Goal: Task Accomplishment & Management: Complete application form

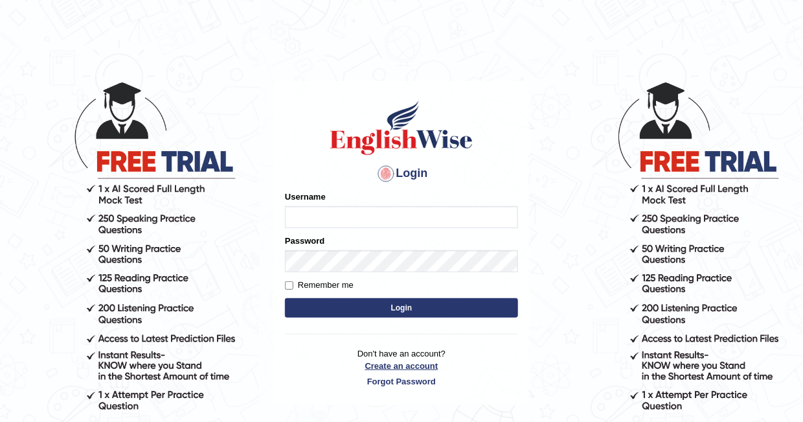
click at [400, 363] on link "Create an account" at bounding box center [401, 366] width 233 height 12
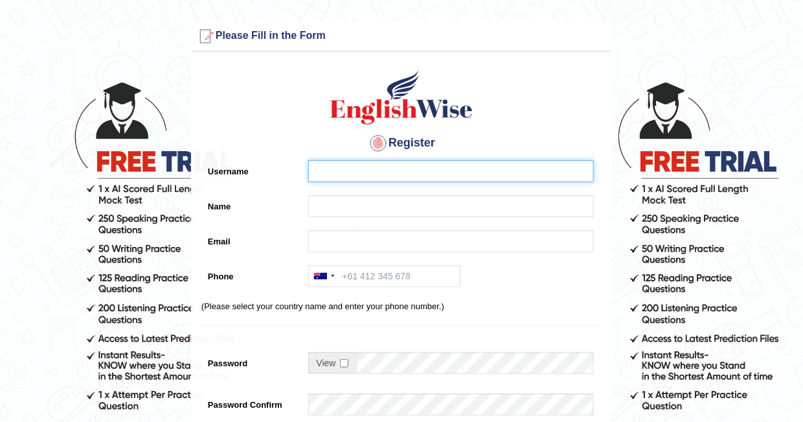
click at [331, 174] on input "Username" at bounding box center [451, 171] width 286 height 22
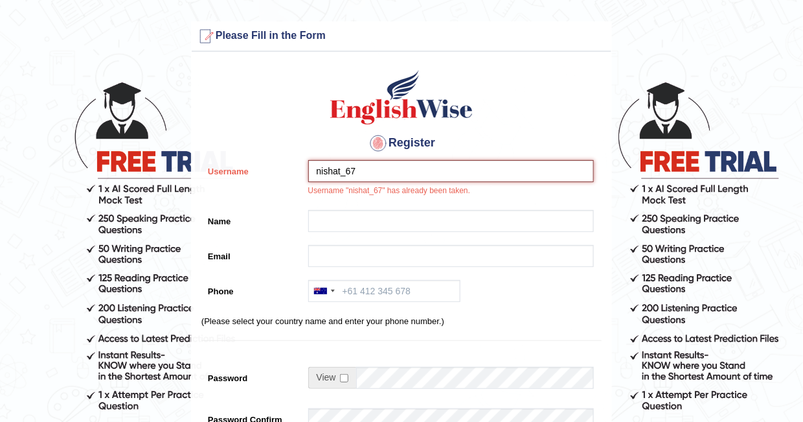
type input "nishat_6"
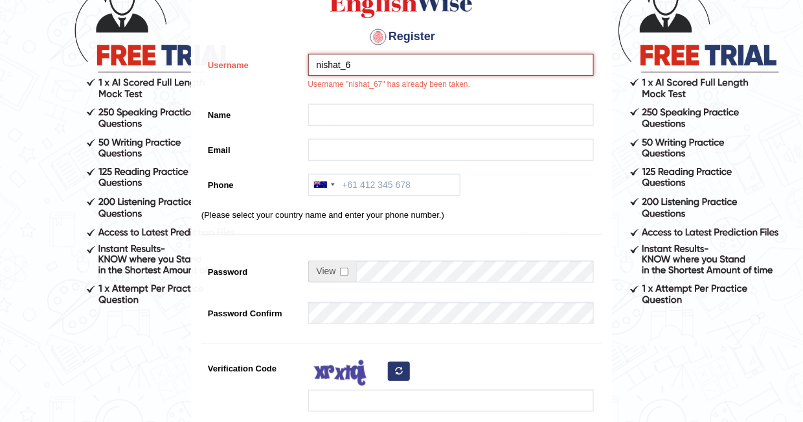
scroll to position [259, 0]
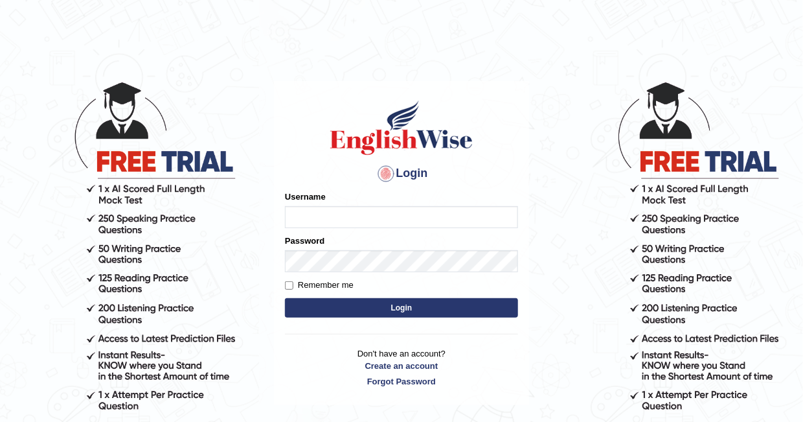
click at [322, 218] on input "Username" at bounding box center [401, 217] width 233 height 22
type input "nishat_67"
click at [387, 381] on link "Forgot Password" at bounding box center [401, 381] width 233 height 12
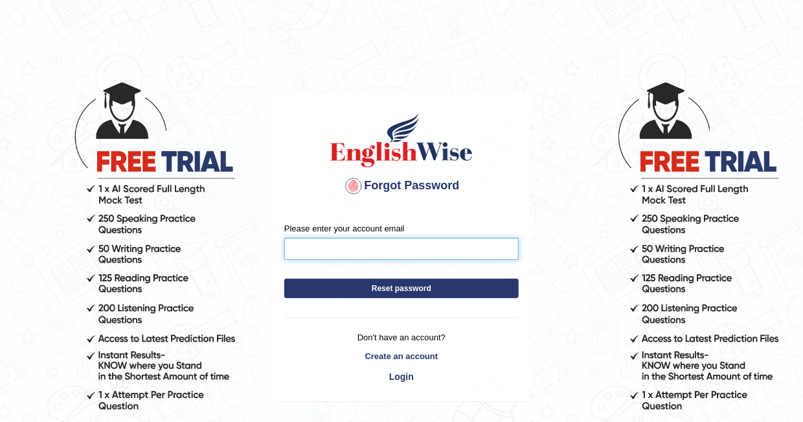
click at [319, 250] on input "Please enter your account email" at bounding box center [401, 249] width 235 height 22
type input "N"
type input "nishat.nailah.50@gmaill..com"
click at [393, 287] on button "Reset password" at bounding box center [401, 288] width 235 height 19
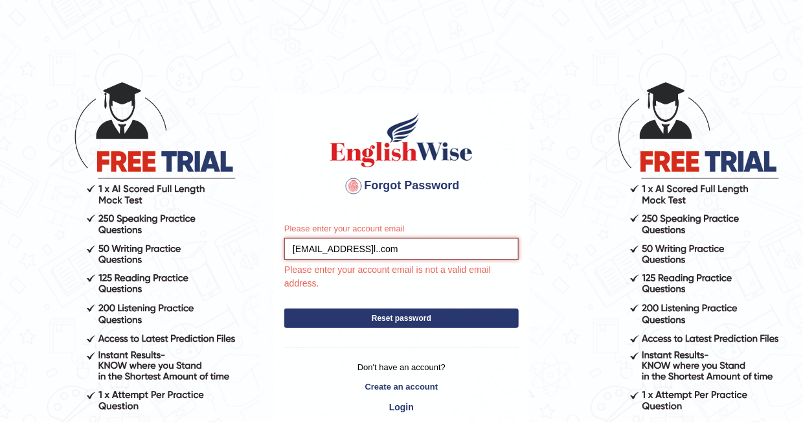
drag, startPoint x: 419, startPoint y: 249, endPoint x: 268, endPoint y: 254, distance: 151.7
click at [268, 254] on body "Forgot Password Please enter your account email nishat.nailah.50@gmaill..com Pl…" at bounding box center [401, 251] width 803 height 422
type input "nishat.nailah.50@gmaill..com"
click at [381, 317] on button "Reset password" at bounding box center [401, 317] width 235 height 19
click at [382, 316] on button "Reset password" at bounding box center [401, 317] width 235 height 19
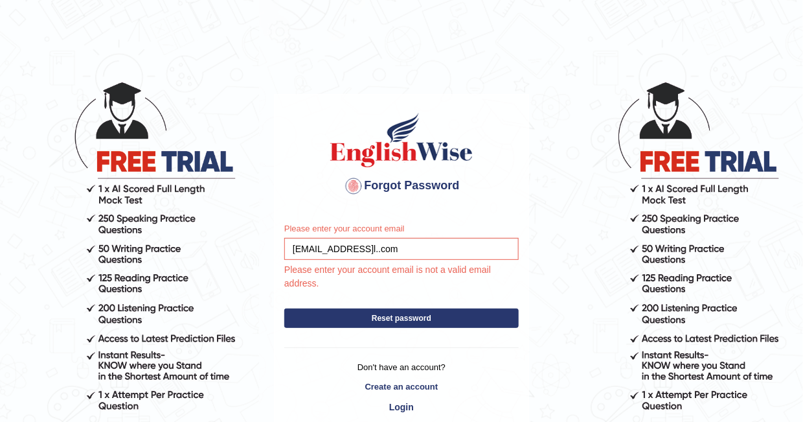
click at [382, 314] on button "Reset password" at bounding box center [401, 317] width 235 height 19
click at [381, 312] on button "Reset password" at bounding box center [401, 317] width 235 height 19
click at [381, 310] on button "Reset password" at bounding box center [401, 317] width 235 height 19
drag, startPoint x: 412, startPoint y: 246, endPoint x: 179, endPoint y: 238, distance: 232.7
click at [179, 238] on body "Forgot Password Please enter your account email nishat.nailah.50@gmaill..com Pl…" at bounding box center [401, 251] width 803 height 422
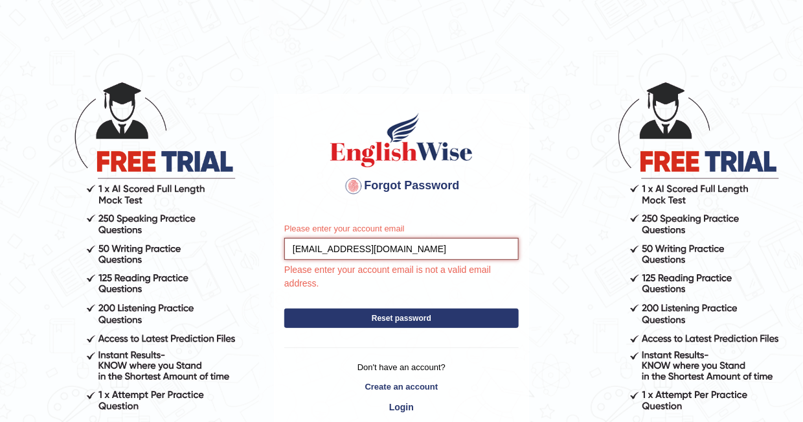
type input "nn8402648@gmail.com"
click at [385, 321] on button "Reset password" at bounding box center [401, 317] width 235 height 19
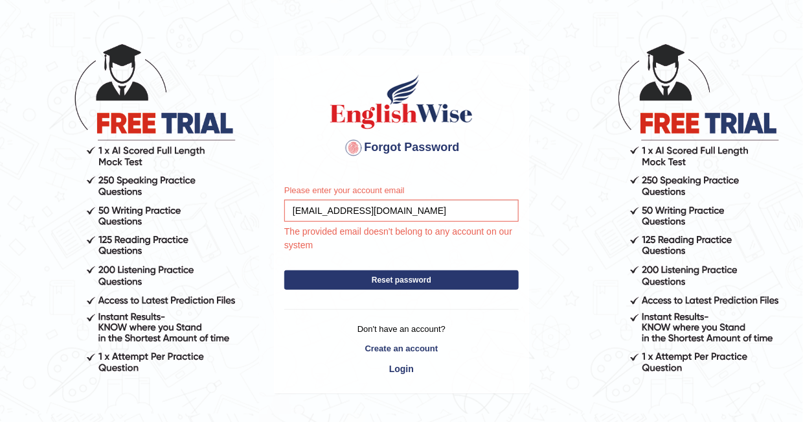
scroll to position [65, 0]
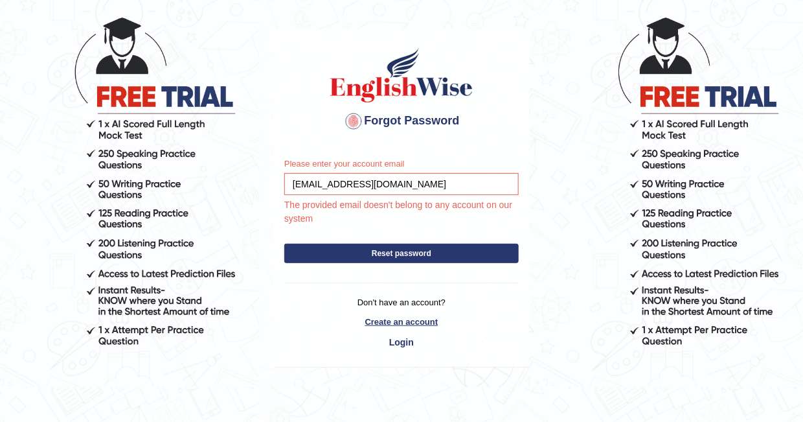
click at [392, 317] on link "Create an account" at bounding box center [401, 322] width 235 height 12
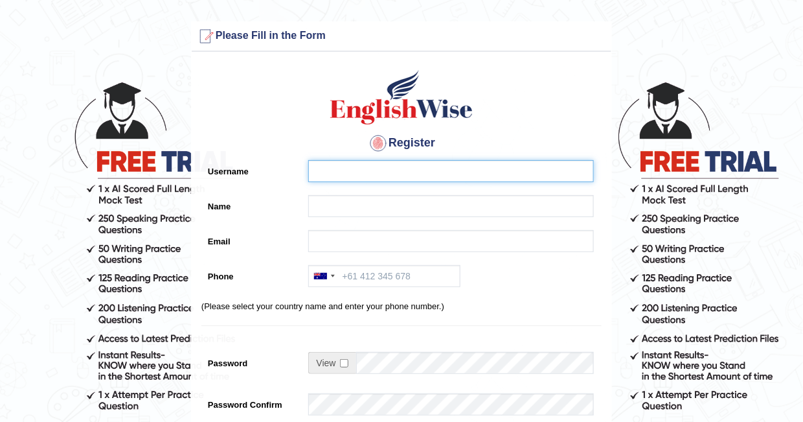
click at [314, 166] on input "Username" at bounding box center [451, 171] width 286 height 22
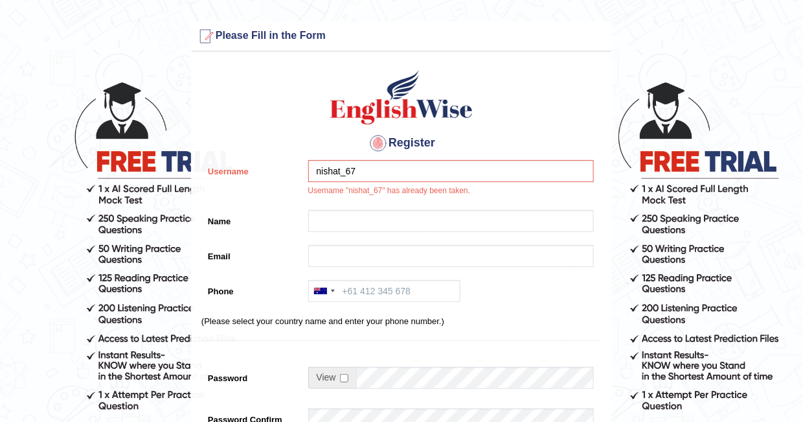
click at [336, 207] on div "Register Username nishat_67 Username "nishat_67" has already been taken. Name E…" at bounding box center [402, 336] width 420 height 556
click at [356, 168] on input "nishat_67" at bounding box center [451, 171] width 286 height 22
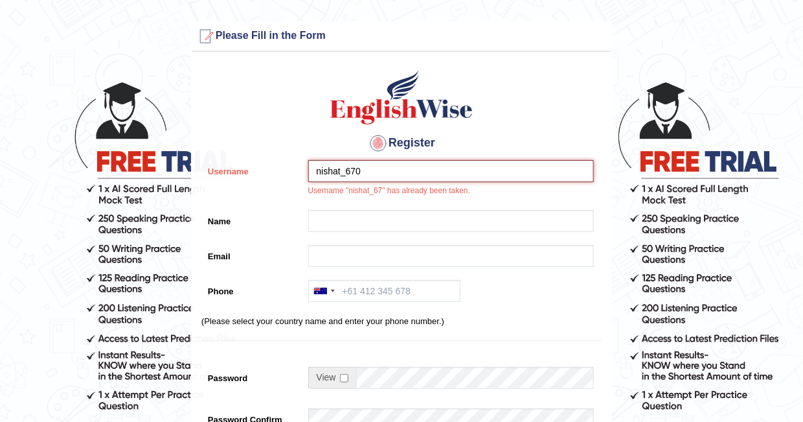
type input "nishat_670"
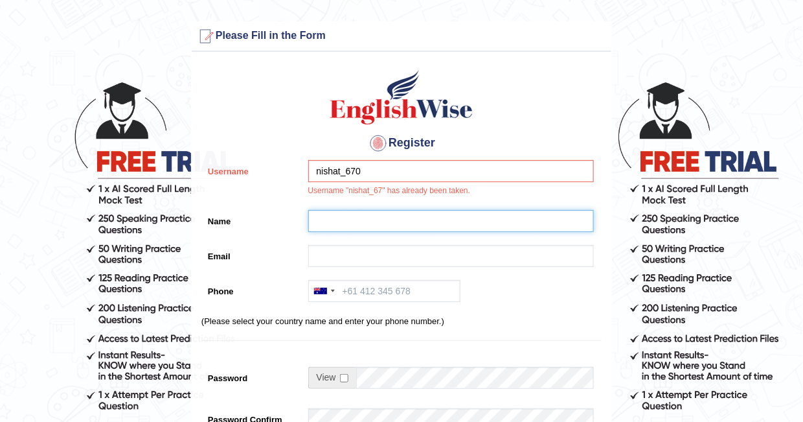
click at [349, 216] on input "Name" at bounding box center [451, 221] width 286 height 22
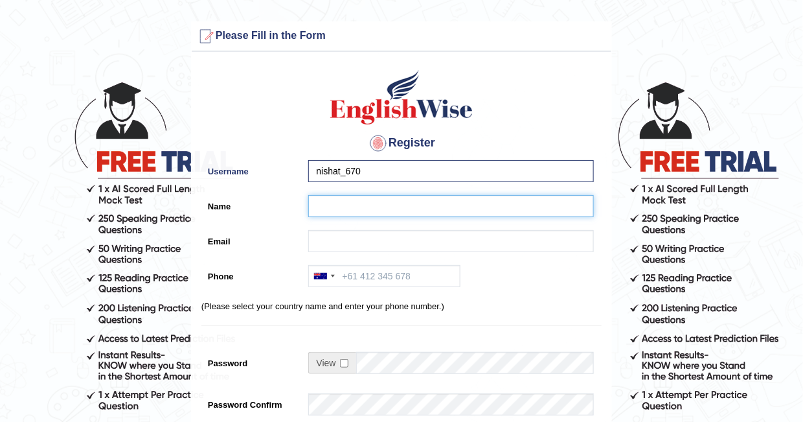
type input "[PERSON_NAME]"
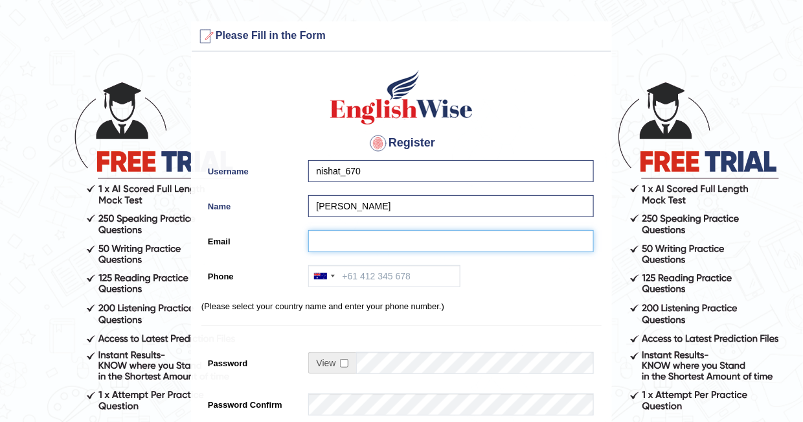
click at [325, 235] on input "Email" at bounding box center [451, 241] width 286 height 22
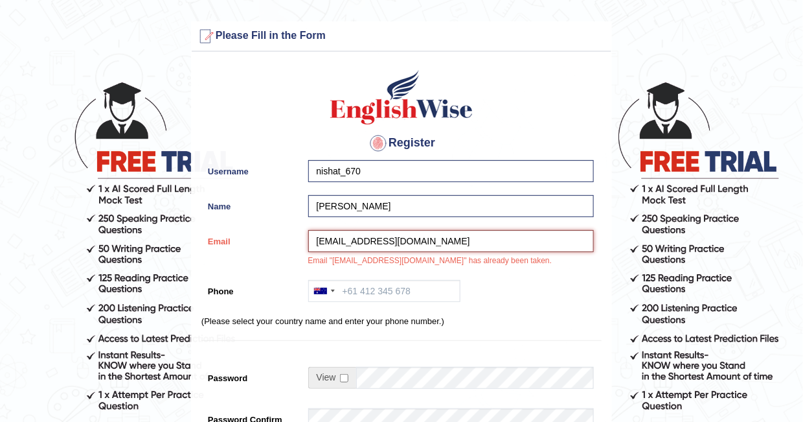
scroll to position [65, 0]
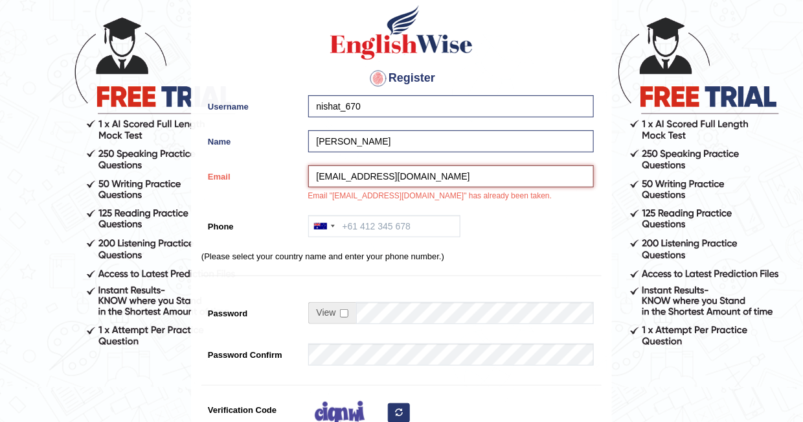
drag, startPoint x: 378, startPoint y: 174, endPoint x: 277, endPoint y: 189, distance: 101.5
click at [277, 189] on div "Email nishat.nailah.50@gmail.com Email "nishat.nailah.50@gmail.com" has already…" at bounding box center [402, 186] width 400 height 43
type input "nn8402648@gmail.com"
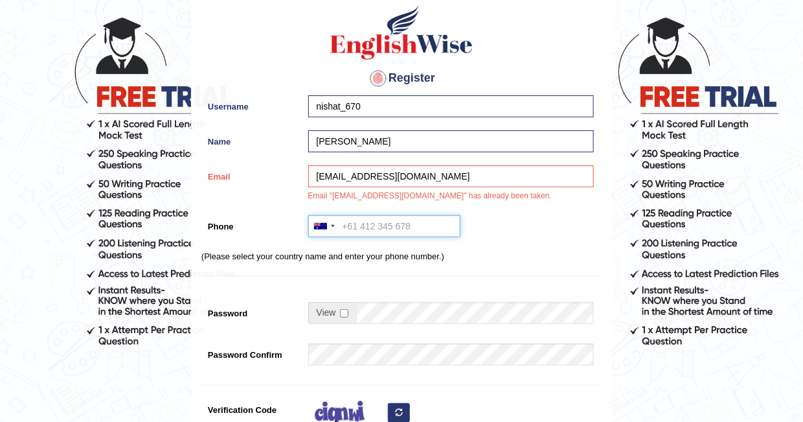
click at [347, 224] on input "Phone" at bounding box center [384, 226] width 152 height 22
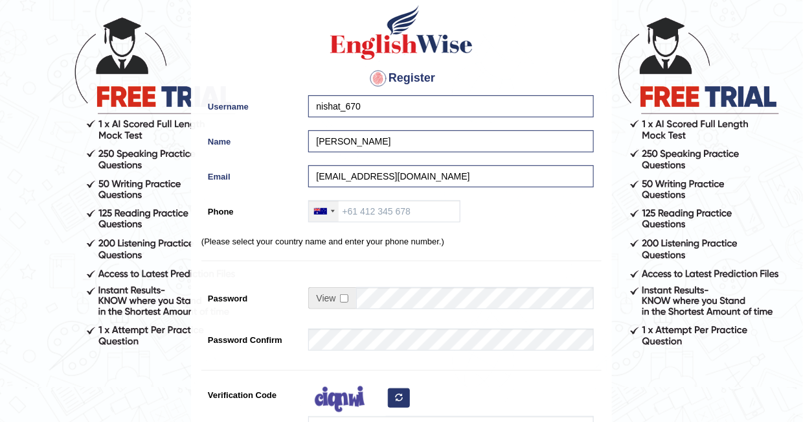
click at [321, 220] on div at bounding box center [324, 211] width 30 height 21
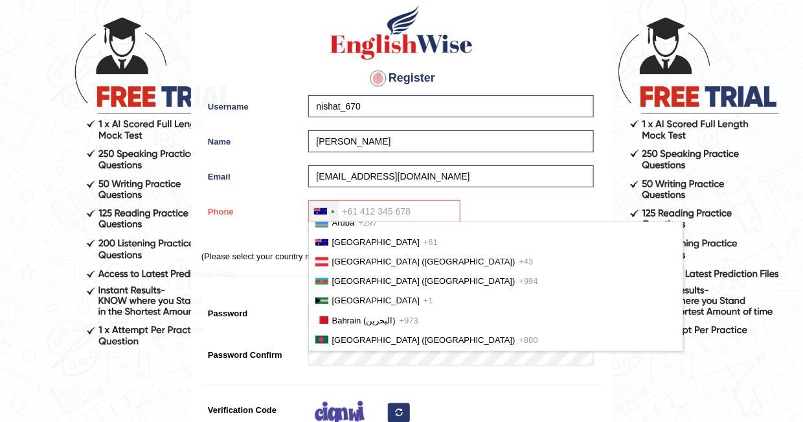
scroll to position [389, 0]
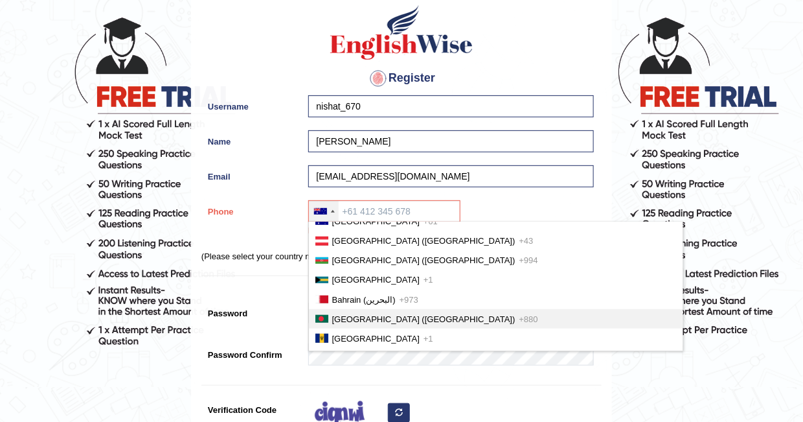
click at [352, 314] on span "Bangladesh (বাংলাদেশ)" at bounding box center [423, 319] width 183 height 10
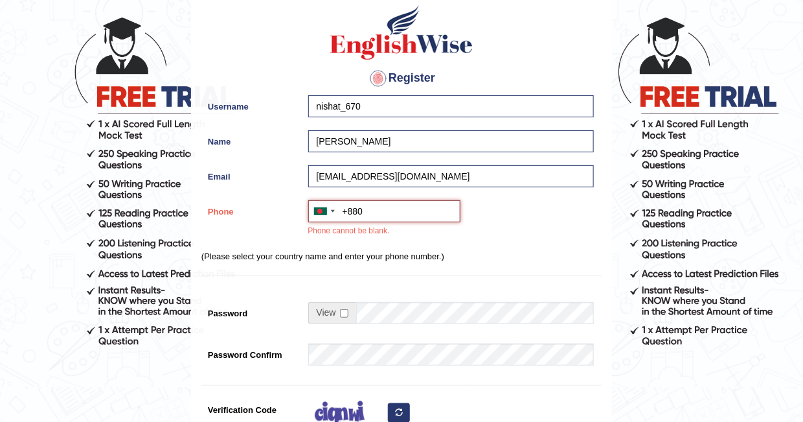
drag, startPoint x: 379, startPoint y: 203, endPoint x: 378, endPoint y: 211, distance: 7.2
click at [380, 208] on input "+880" at bounding box center [384, 211] width 152 height 22
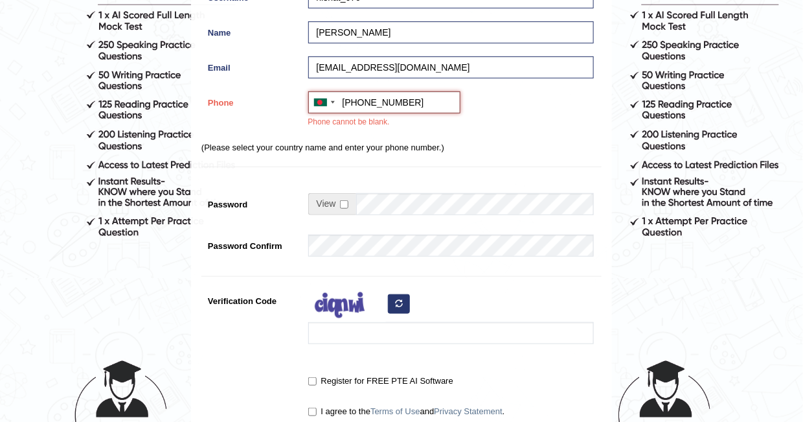
scroll to position [194, 0]
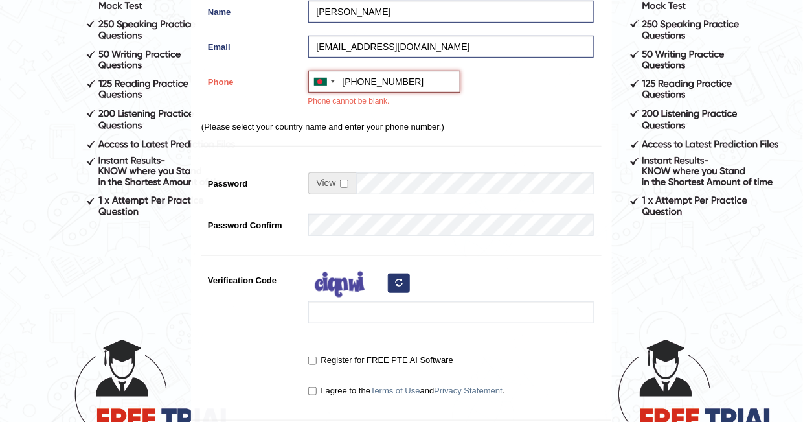
type input "+8801793671550"
click at [340, 179] on input "checkbox" at bounding box center [344, 183] width 8 height 8
checkbox input "true"
drag, startPoint x: 414, startPoint y: 82, endPoint x: 345, endPoint y: 82, distance: 68.7
click at [345, 82] on input "+8801793671550" at bounding box center [384, 82] width 152 height 22
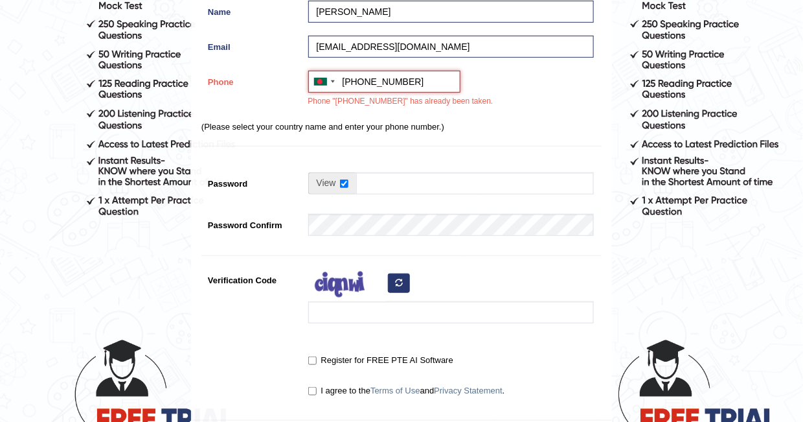
type input "+"
type input "01776596979"
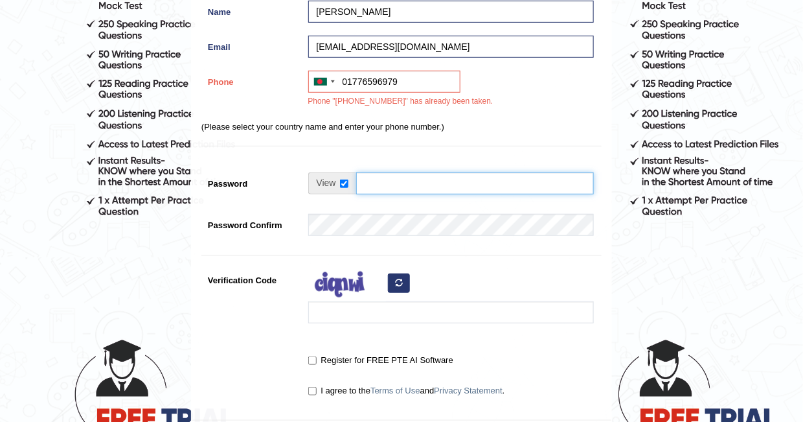
click at [376, 184] on input "Password" at bounding box center [475, 183] width 238 height 22
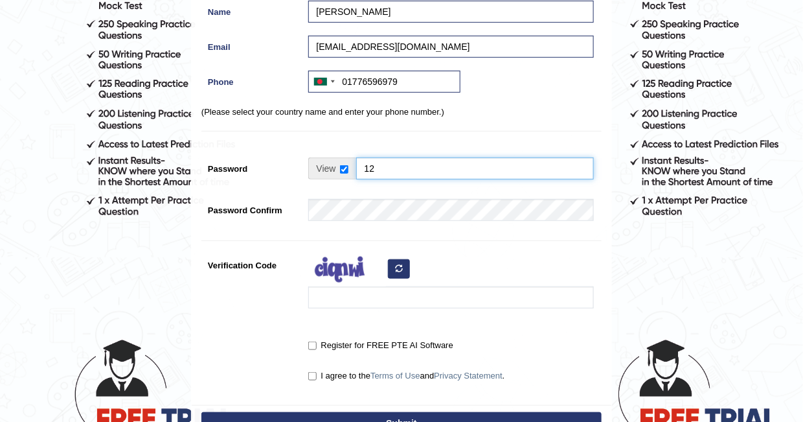
type input "1"
type input "1234567890"
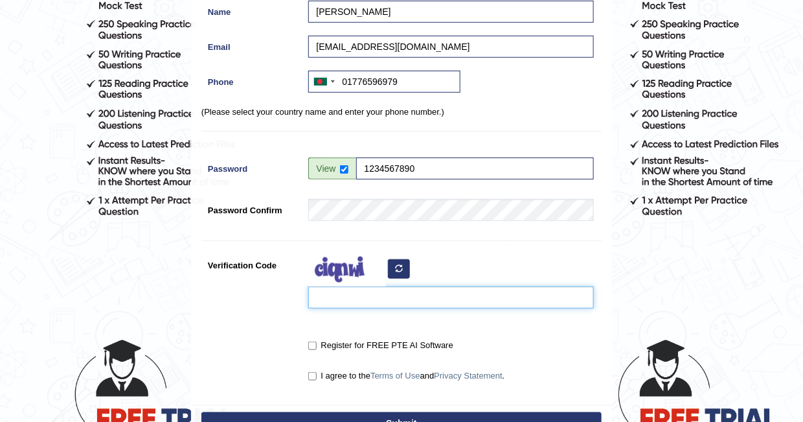
click at [332, 302] on input "Verification Code" at bounding box center [451, 297] width 286 height 22
type input "Inkofoh"
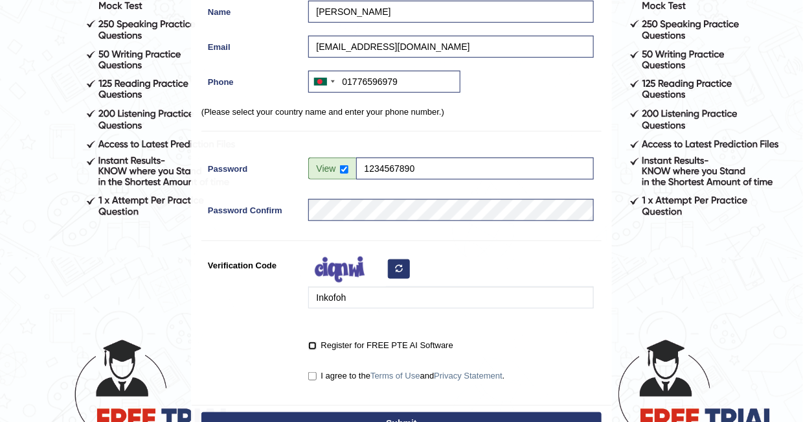
click at [314, 342] on input "Register for FREE PTE AI Software" at bounding box center [312, 345] width 8 height 8
checkbox input "true"
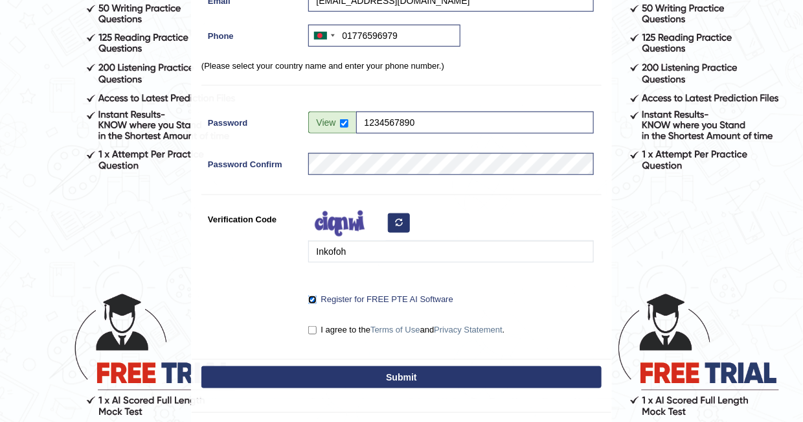
scroll to position [259, 0]
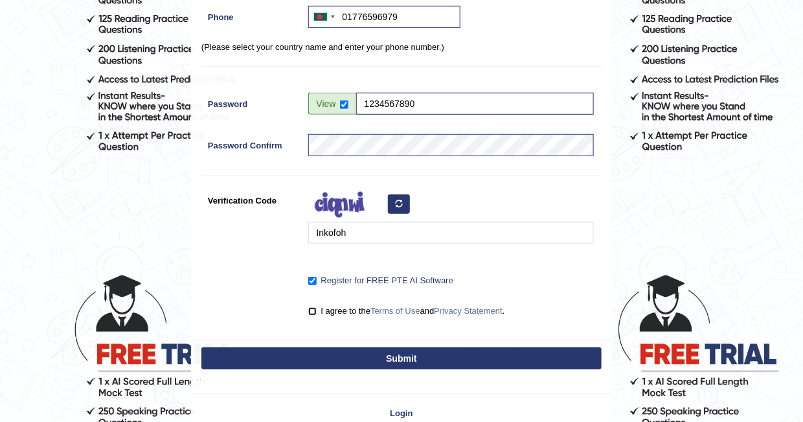
click at [314, 308] on input "I agree to the Terms of Use and Privacy Statement ." at bounding box center [312, 311] width 8 height 8
checkbox input "true"
click at [343, 359] on button "Submit" at bounding box center [402, 358] width 400 height 22
type input "+8801776596979"
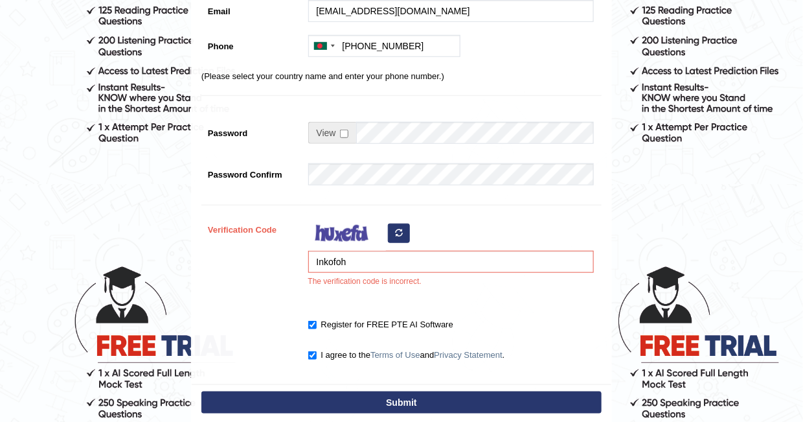
scroll to position [324, 0]
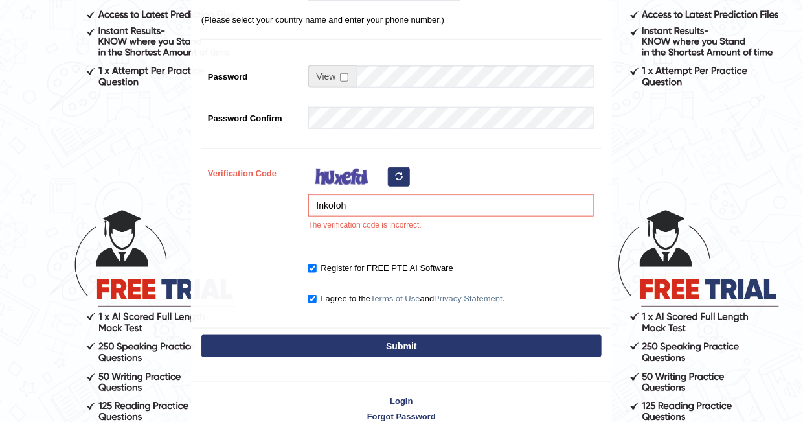
click at [396, 179] on icon "button" at bounding box center [399, 176] width 8 height 8
click at [350, 205] on input "Inkofoh" at bounding box center [451, 205] width 286 height 22
type input "I"
type input "yisamat"
click at [301, 347] on button "Submit" at bounding box center [402, 346] width 400 height 22
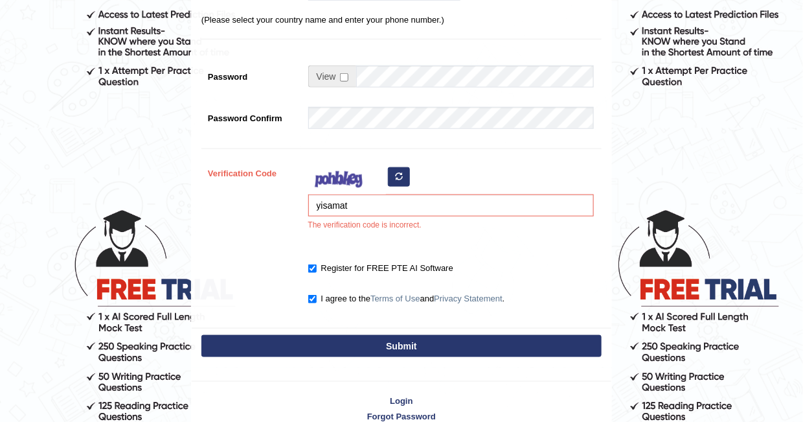
type input "[PHONE_NUMBER]"
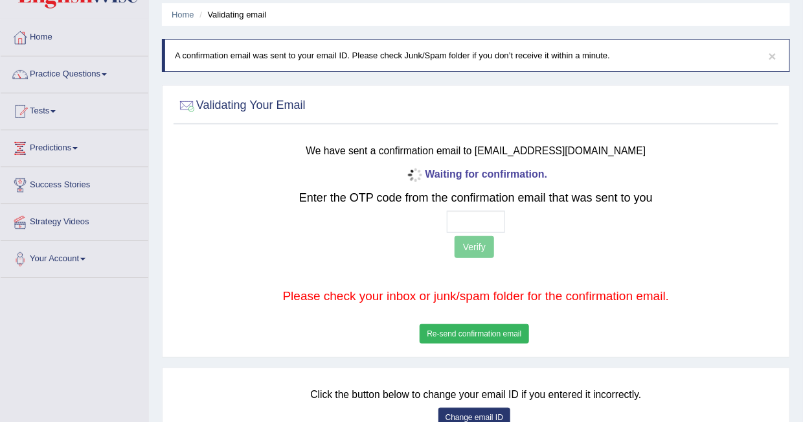
scroll to position [65, 0]
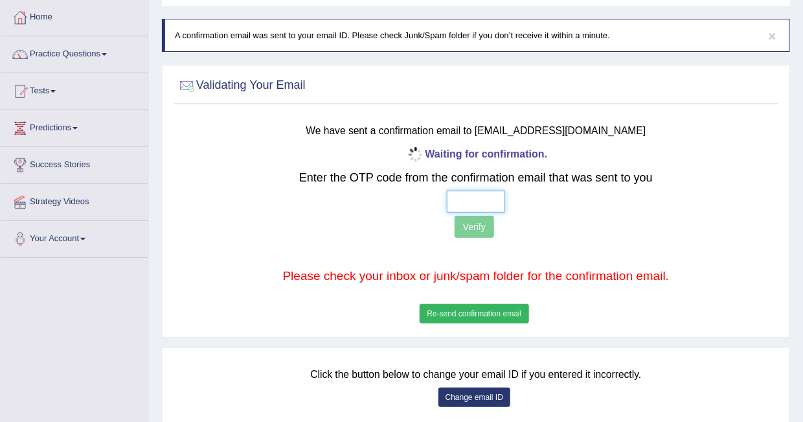
click at [467, 202] on input "text" at bounding box center [476, 201] width 58 height 22
type input "5 3 5 1"
click at [477, 225] on button "Verify" at bounding box center [475, 227] width 40 height 22
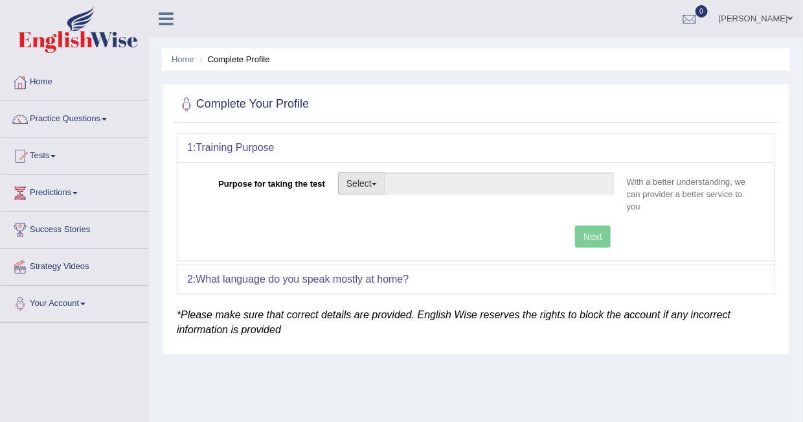
click at [364, 181] on button "Select" at bounding box center [361, 183] width 47 height 22
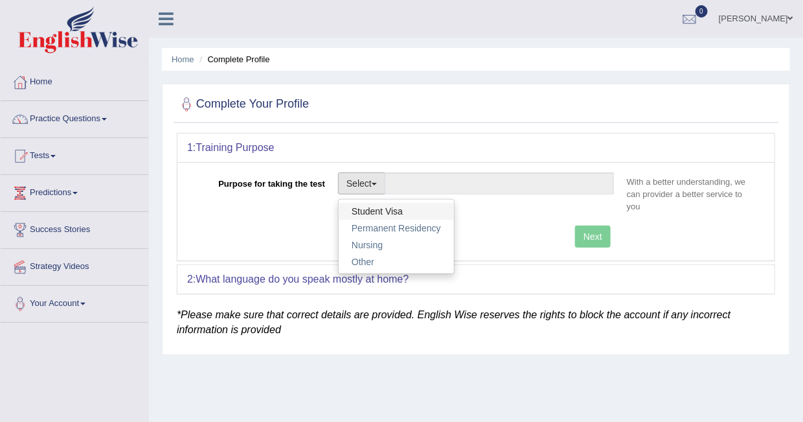
click at [377, 210] on link "Student Visa" at bounding box center [396, 211] width 115 height 17
type input "Student Visa"
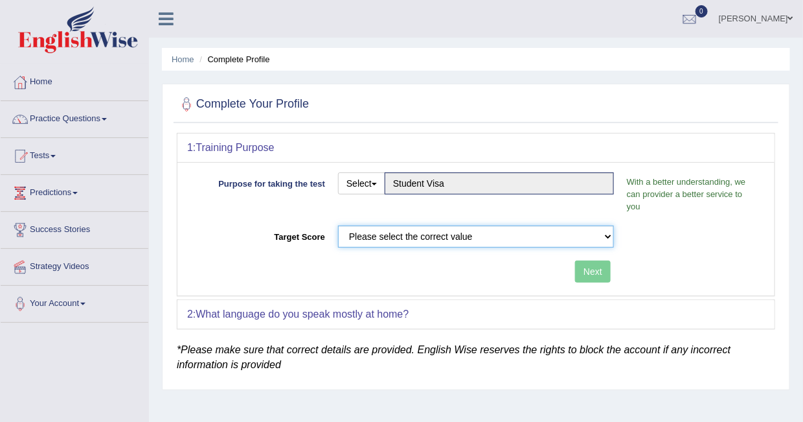
click at [443, 225] on select "Please select the correct value 50 (6 bands) 58 (6.5 bands) 65 (7 bands) 79 (8 …" at bounding box center [476, 236] width 276 height 22
select select "79"
click at [338, 225] on select "Please select the correct value 50 (6 bands) 58 (6.5 bands) 65 (7 bands) 79 (8 …" at bounding box center [476, 236] width 276 height 22
click at [582, 260] on button "Next" at bounding box center [593, 271] width 36 height 22
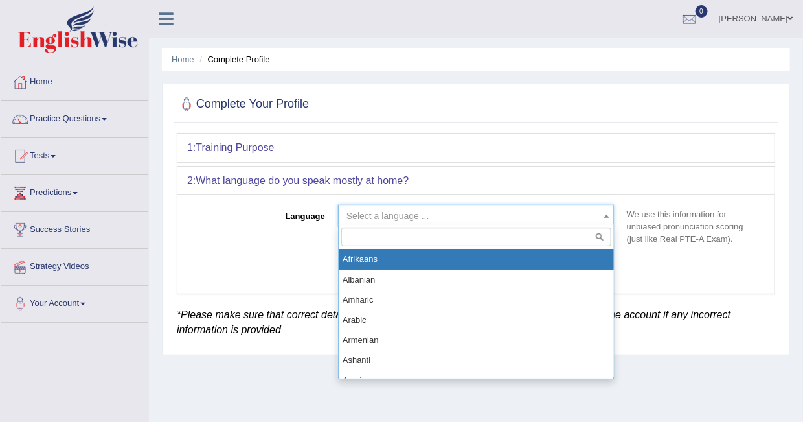
click at [380, 211] on span "Select a language ..." at bounding box center [388, 216] width 83 height 10
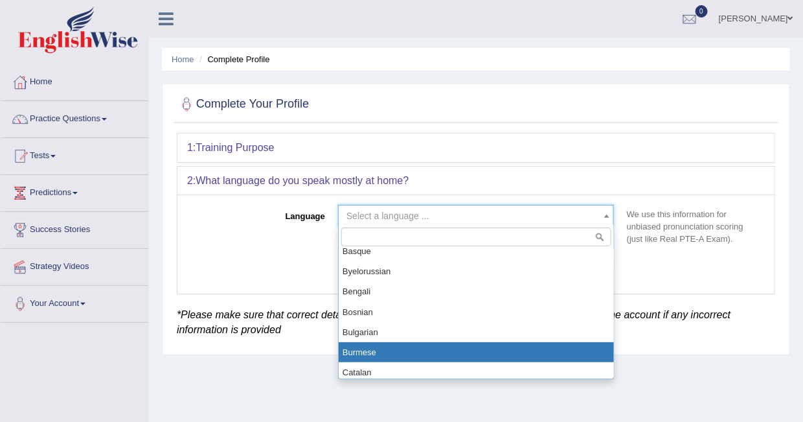
scroll to position [130, 0]
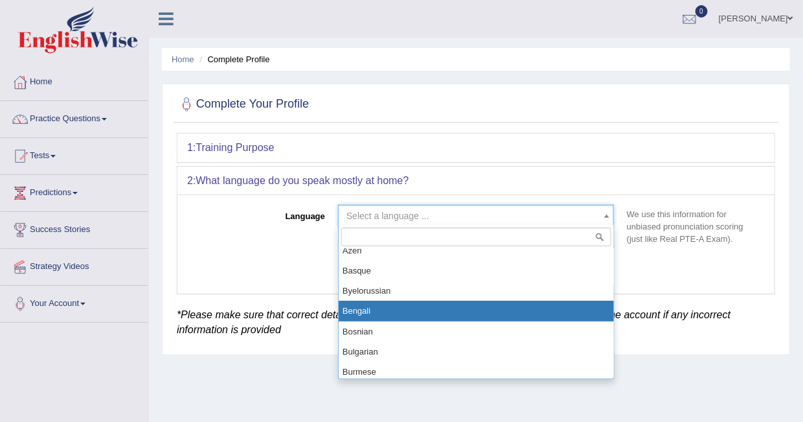
select select "Bengali"
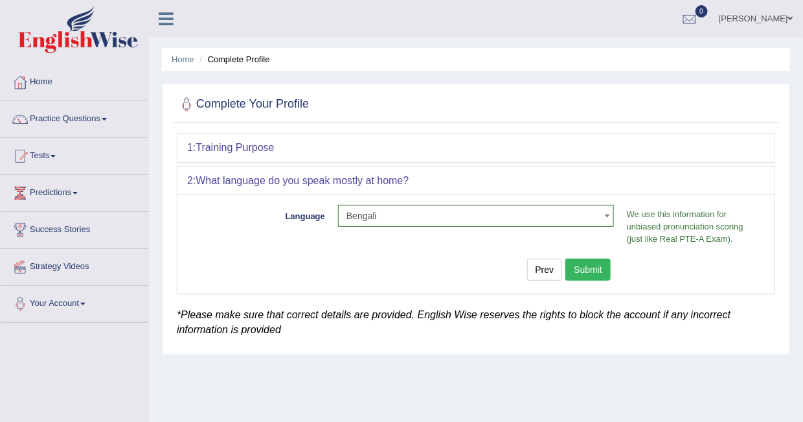
click at [597, 270] on button "Submit" at bounding box center [588, 270] width 45 height 22
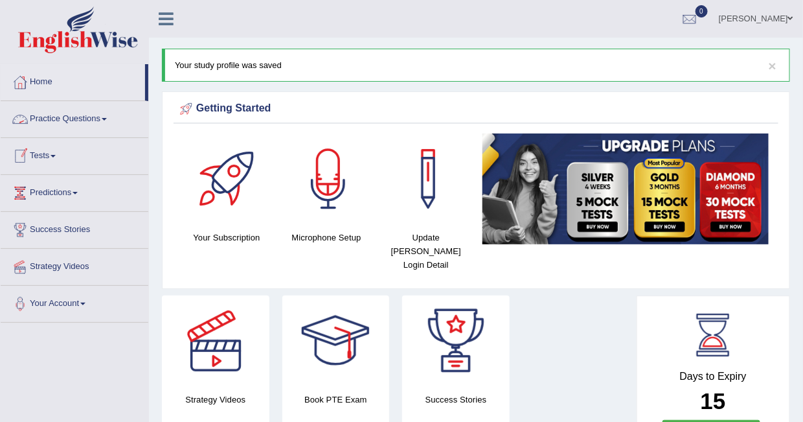
click at [103, 112] on link "Practice Questions" at bounding box center [75, 117] width 148 height 32
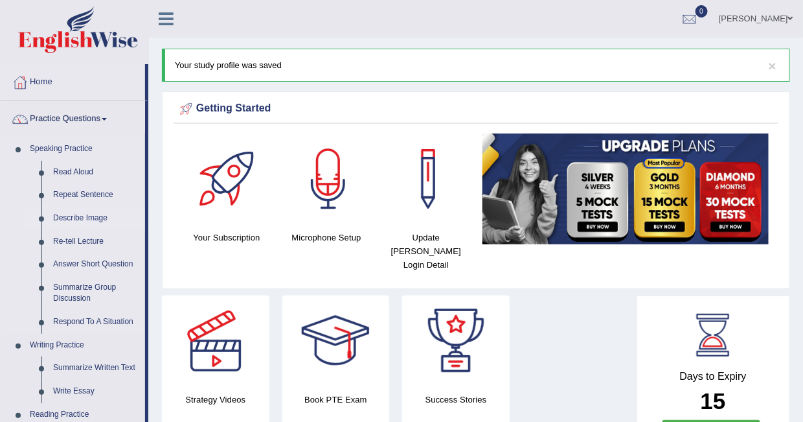
click at [72, 221] on link "Describe Image" at bounding box center [96, 218] width 98 height 23
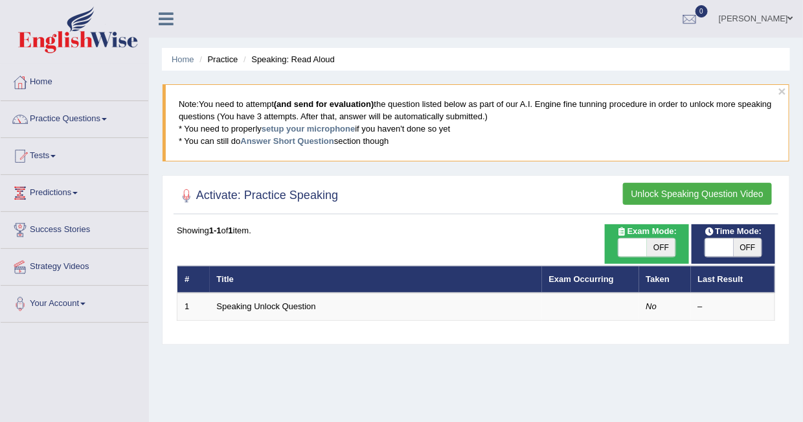
click at [658, 242] on span "OFF" at bounding box center [661, 247] width 29 height 18
checkbox input "true"
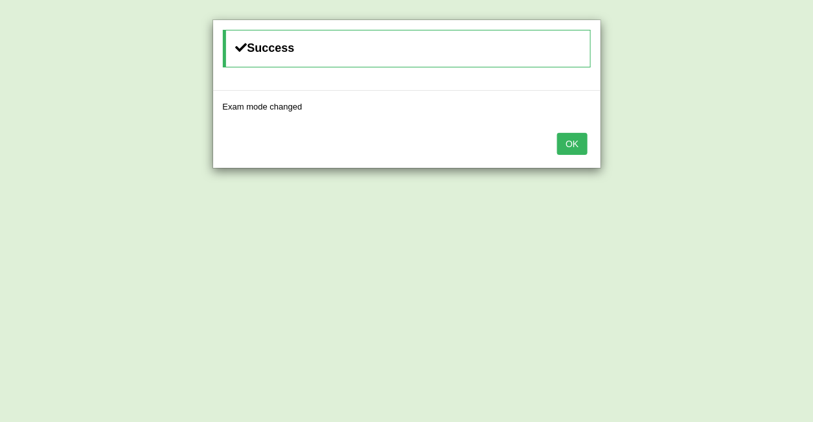
click at [574, 139] on button "OK" at bounding box center [572, 144] width 30 height 22
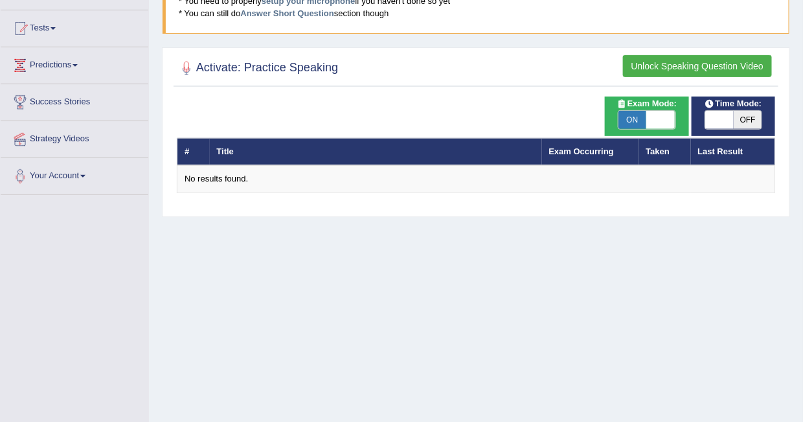
scroll to position [130, 0]
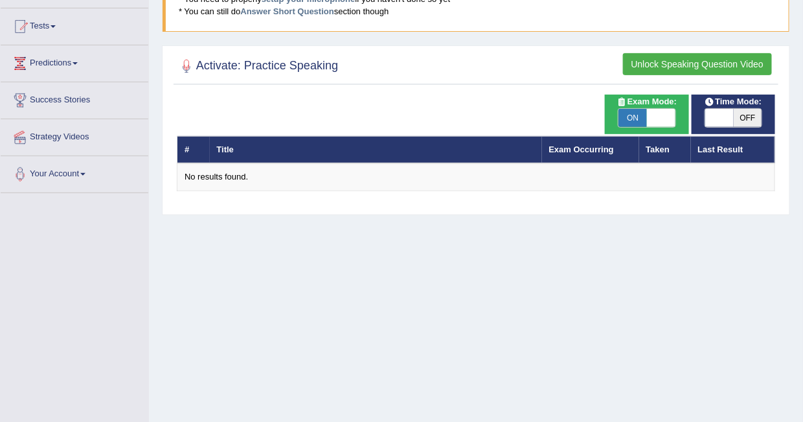
click at [689, 60] on button "Unlock Speaking Question Video" at bounding box center [697, 64] width 149 height 22
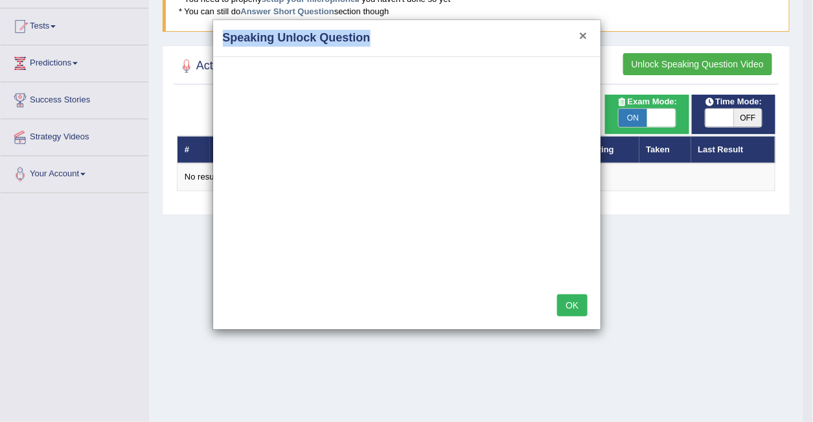
click at [586, 33] on div "× Speaking Unlock Question" at bounding box center [406, 38] width 387 height 37
click at [584, 31] on button "×" at bounding box center [583, 36] width 8 height 14
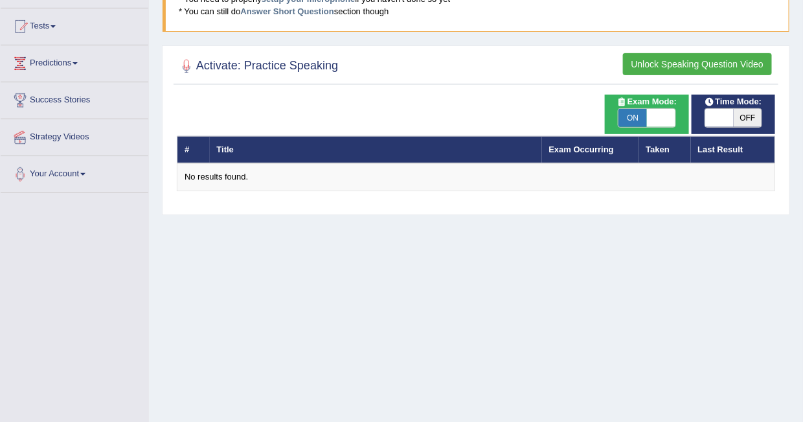
scroll to position [0, 0]
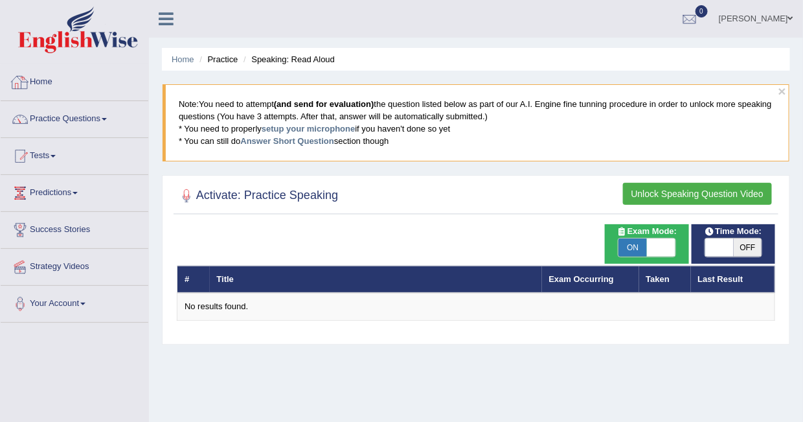
click at [71, 122] on link "Practice Questions" at bounding box center [75, 117] width 148 height 32
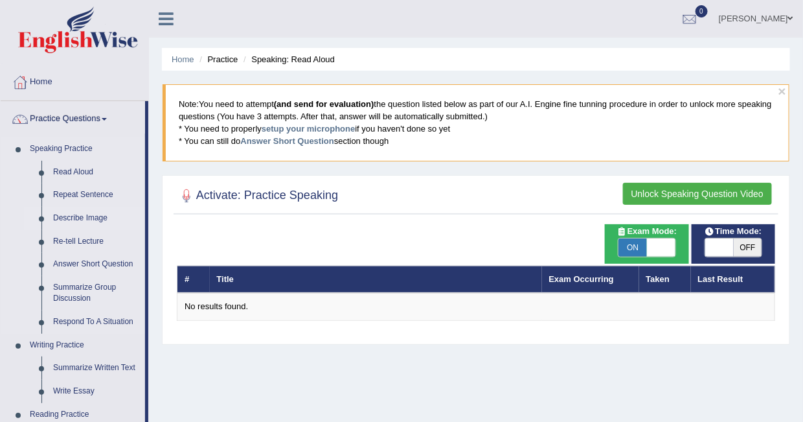
click at [75, 214] on link "Describe Image" at bounding box center [96, 218] width 98 height 23
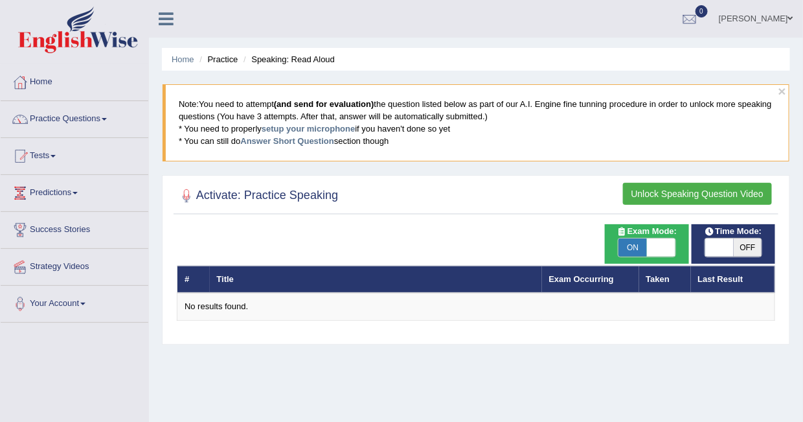
click at [301, 196] on h2 "Activate: Practice Speaking" at bounding box center [257, 195] width 161 height 19
click at [260, 277] on th "Title" at bounding box center [376, 279] width 332 height 27
drag, startPoint x: 583, startPoint y: 275, endPoint x: 722, endPoint y: 317, distance: 145.4
click at [583, 275] on link "Exam Occurring" at bounding box center [581, 279] width 65 height 10
click at [56, 155] on span at bounding box center [53, 156] width 5 height 3
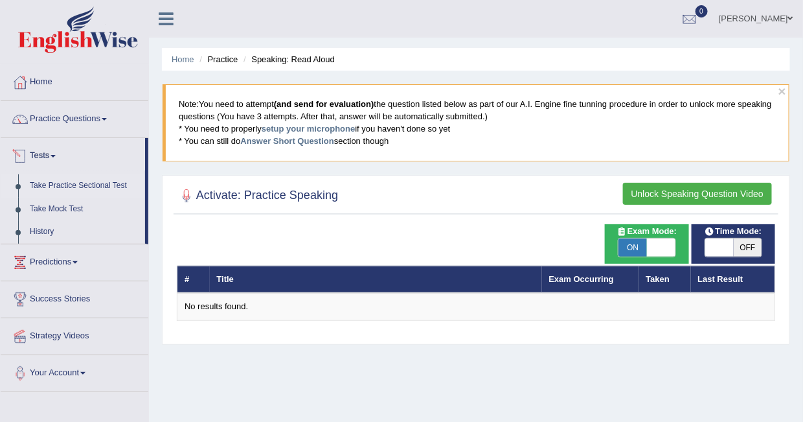
click at [83, 183] on link "Take Practice Sectional Test" at bounding box center [84, 185] width 121 height 23
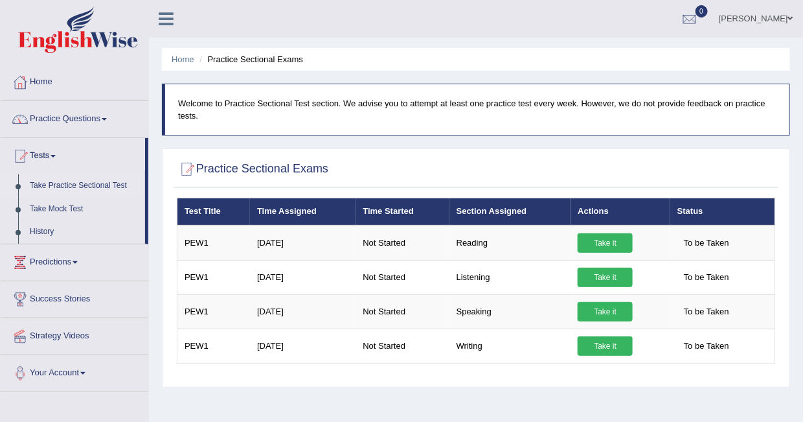
click at [75, 112] on link "Practice Questions" at bounding box center [75, 117] width 148 height 32
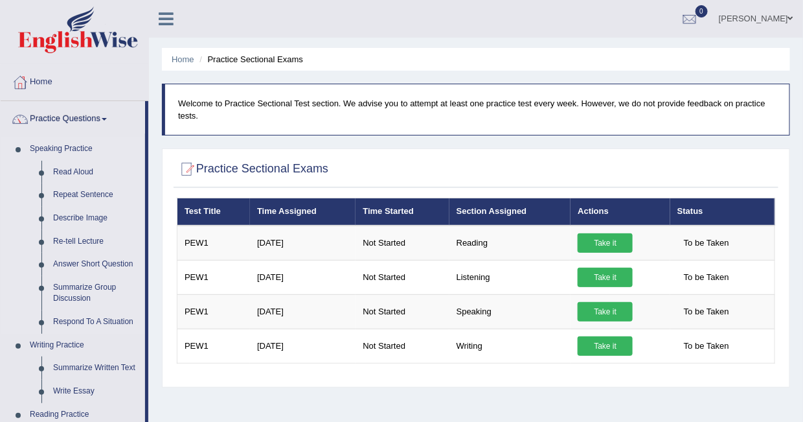
click at [54, 146] on link "Speaking Practice" at bounding box center [84, 148] width 121 height 23
click at [78, 170] on link "Read Aloud" at bounding box center [96, 172] width 98 height 23
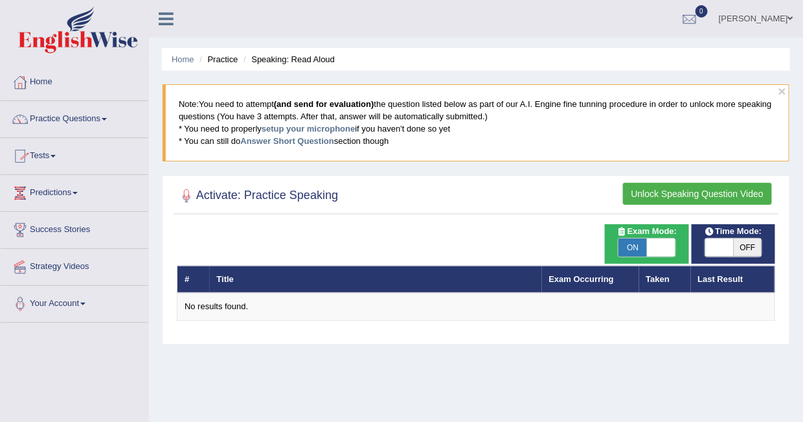
click at [241, 196] on h2 "Activate: Practice Speaking" at bounding box center [257, 195] width 161 height 19
click at [288, 194] on h2 "Activate: Practice Speaking" at bounding box center [257, 195] width 161 height 19
click at [183, 194] on div at bounding box center [186, 195] width 19 height 19
click at [187, 196] on div at bounding box center [186, 195] width 19 height 19
click at [749, 242] on span "OFF" at bounding box center [748, 247] width 29 height 18
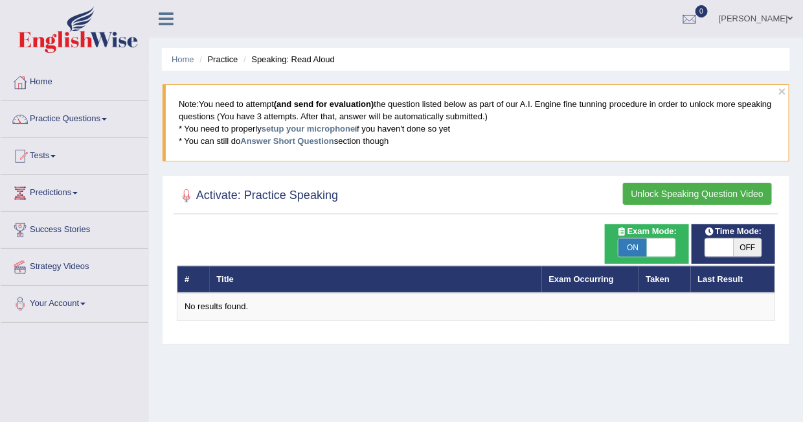
checkbox input "true"
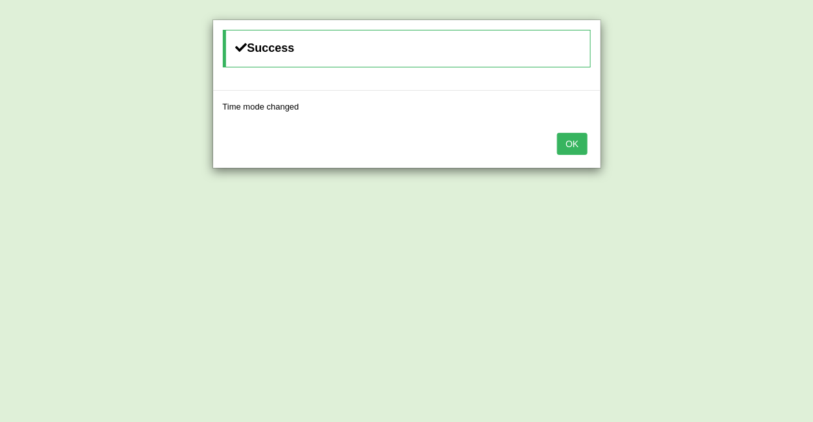
click at [570, 134] on button "OK" at bounding box center [572, 144] width 30 height 22
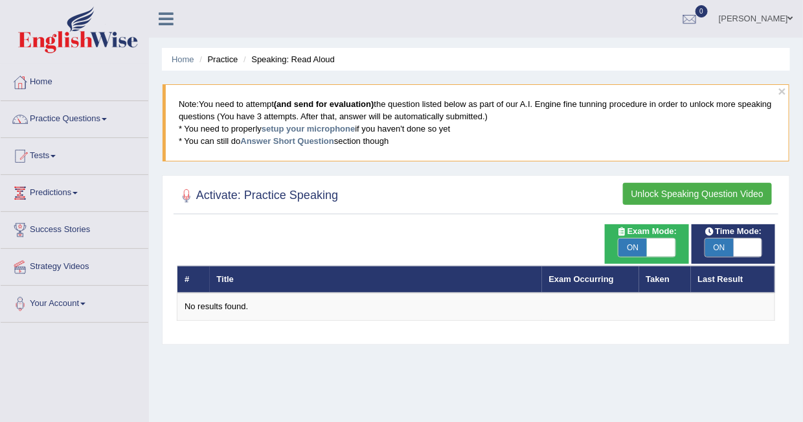
click at [721, 272] on th "Last Result" at bounding box center [733, 279] width 84 height 27
drag, startPoint x: 649, startPoint y: 275, endPoint x: 636, endPoint y: 271, distance: 13.7
click at [637, 271] on tr "# Title Exam Occurring Taken Last Result" at bounding box center [477, 279] width 598 height 27
click at [603, 277] on link "Exam Occurring" at bounding box center [581, 279] width 65 height 10
click at [160, 17] on icon at bounding box center [166, 18] width 15 height 17
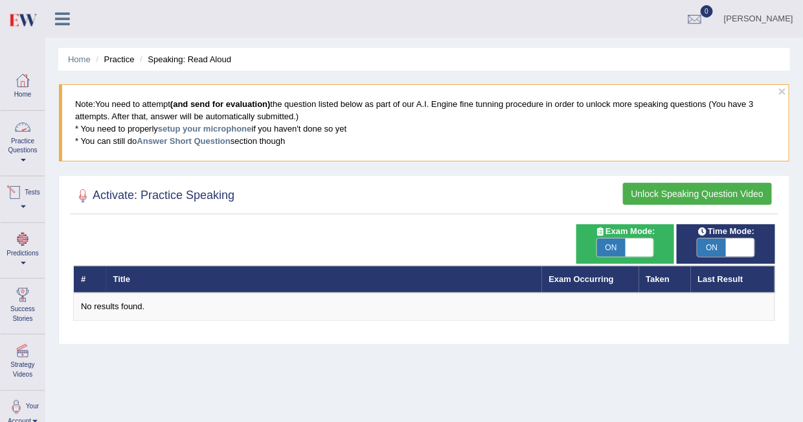
scroll to position [65, 0]
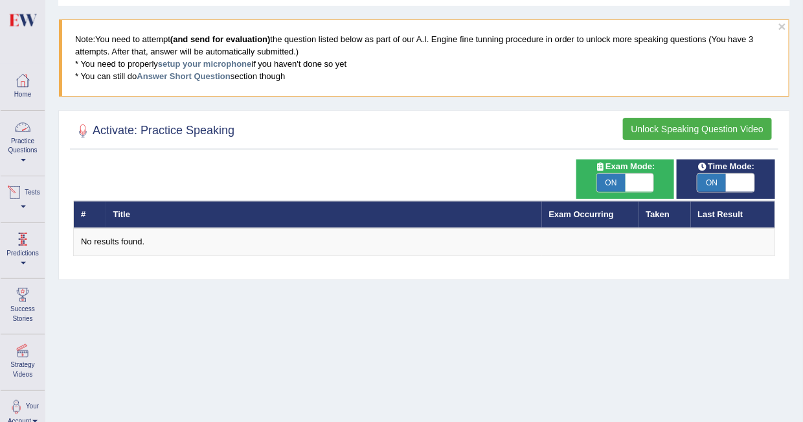
click at [24, 150] on link "Practice Questions" at bounding box center [23, 141] width 44 height 61
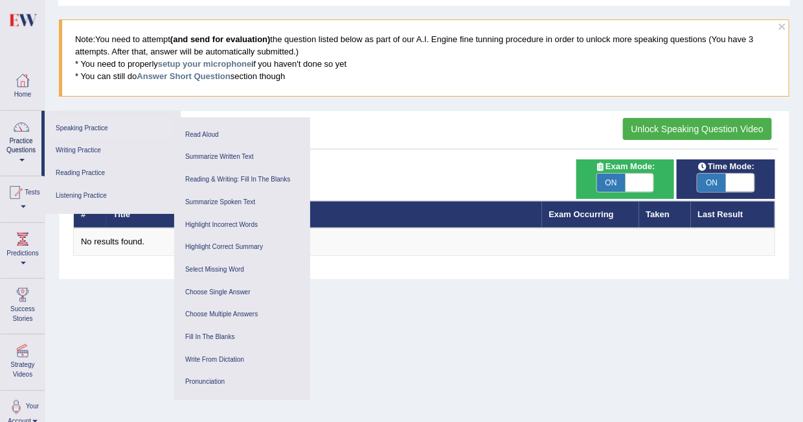
click at [96, 128] on link "Speaking Practice" at bounding box center [112, 128] width 123 height 23
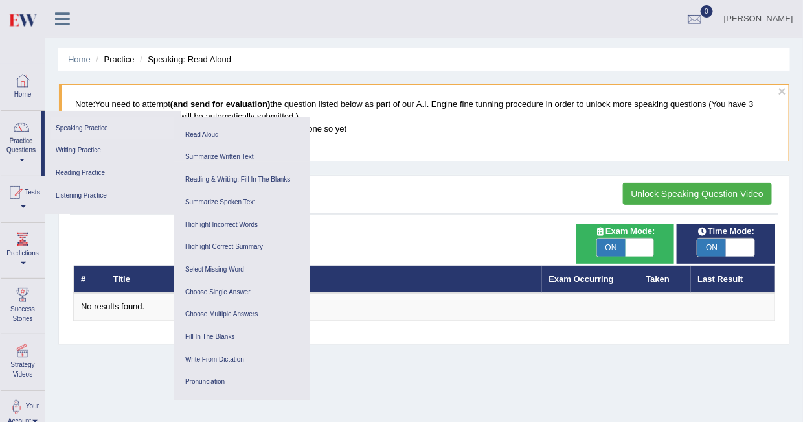
click at [98, 124] on link "Speaking Practice" at bounding box center [112, 128] width 123 height 23
click at [82, 173] on link "Reading Practice" at bounding box center [112, 173] width 123 height 23
click at [87, 150] on link "Writing Practice" at bounding box center [112, 150] width 123 height 23
click at [97, 189] on link "Listening Practice" at bounding box center [112, 196] width 123 height 23
click at [194, 133] on link "Read Aloud" at bounding box center [242, 135] width 123 height 23
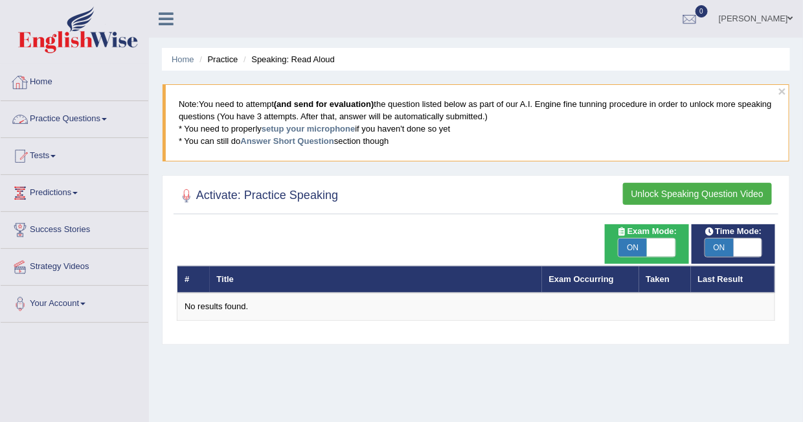
click at [54, 78] on link "Home" at bounding box center [75, 80] width 148 height 32
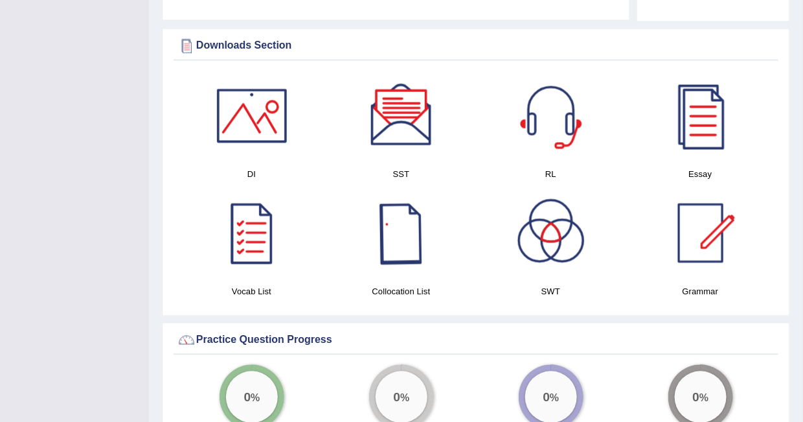
scroll to position [583, 0]
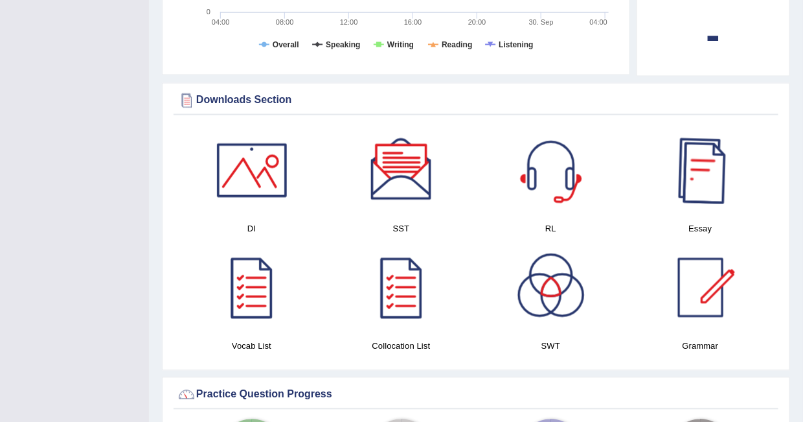
click at [712, 173] on div at bounding box center [701, 170] width 91 height 91
